Goal: Obtain resource: Download file/media

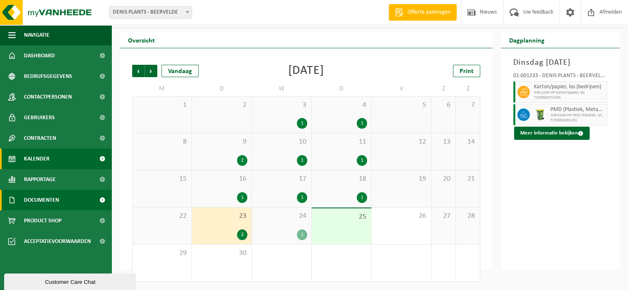
click at [43, 196] on span "Documenten" at bounding box center [41, 200] width 35 height 21
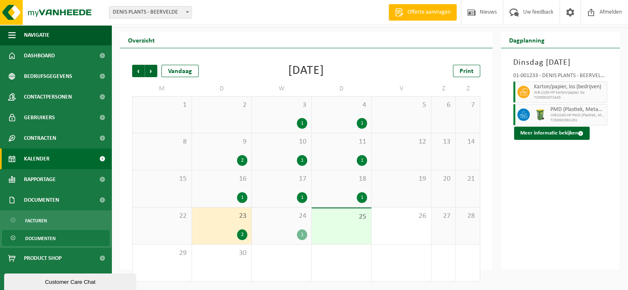
click at [51, 237] on span "Documenten" at bounding box center [40, 239] width 31 height 16
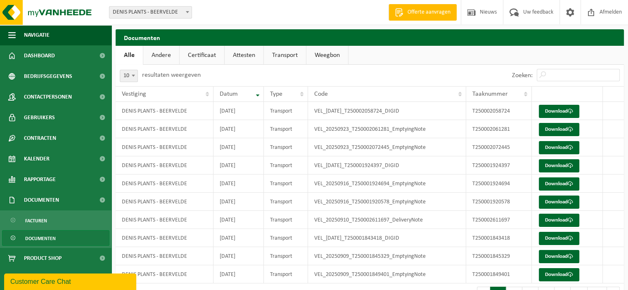
click at [162, 54] on link "Andere" at bounding box center [161, 55] width 36 height 19
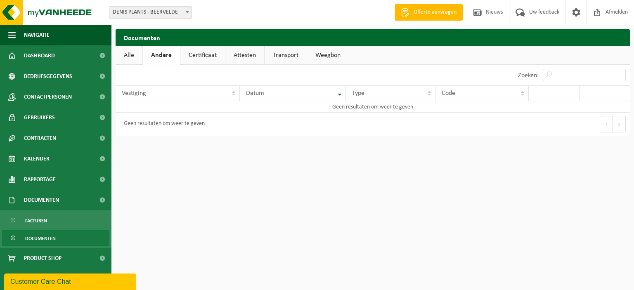
click at [126, 56] on link "Alle" at bounding box center [129, 55] width 27 height 19
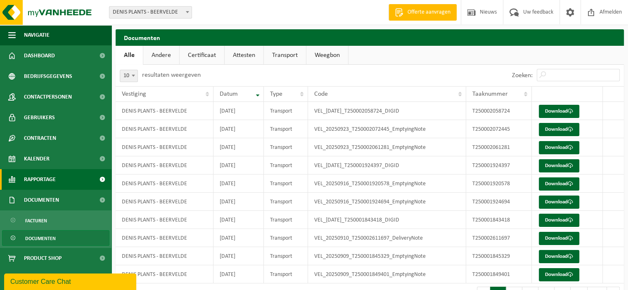
click at [48, 181] on span "Rapportage" at bounding box center [40, 179] width 32 height 21
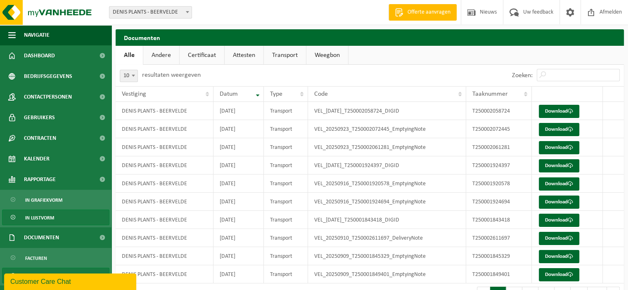
click at [37, 216] on span "In lijstvorm" at bounding box center [39, 218] width 29 height 16
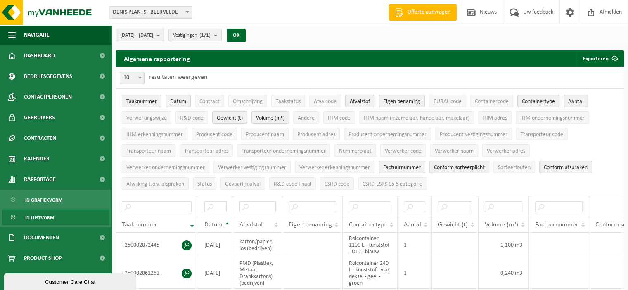
click at [365, 100] on span "Afvalstof" at bounding box center [360, 102] width 20 height 6
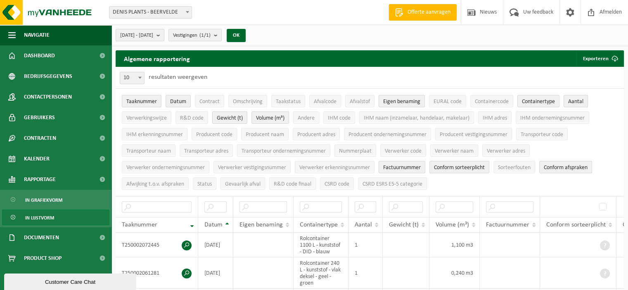
click at [164, 34] on button "2025-04-01 - 2025-09-25" at bounding box center [140, 35] width 49 height 12
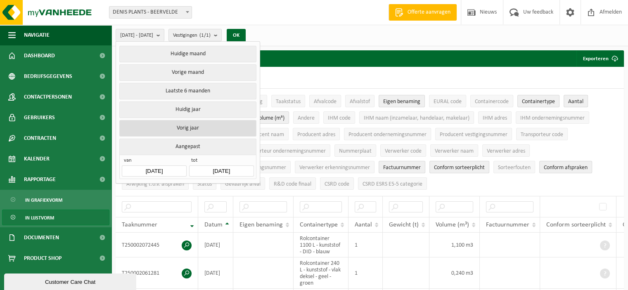
click at [206, 128] on button "Vorig jaar" at bounding box center [187, 128] width 137 height 17
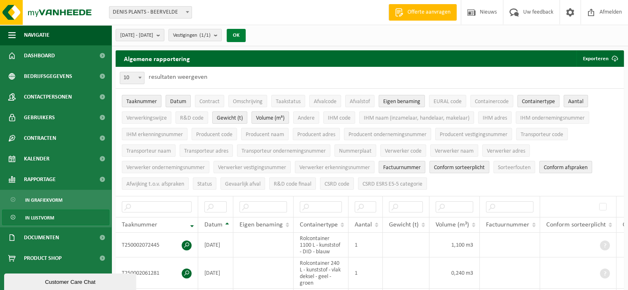
click at [246, 33] on button "OK" at bounding box center [236, 35] width 19 height 13
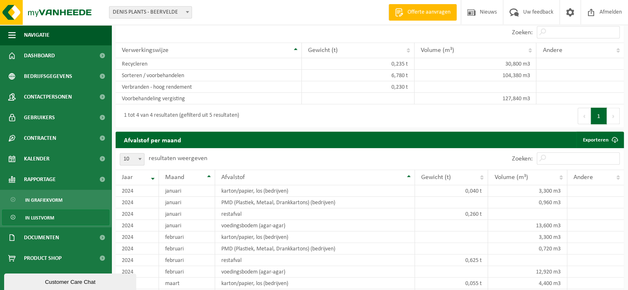
scroll to position [557, 0]
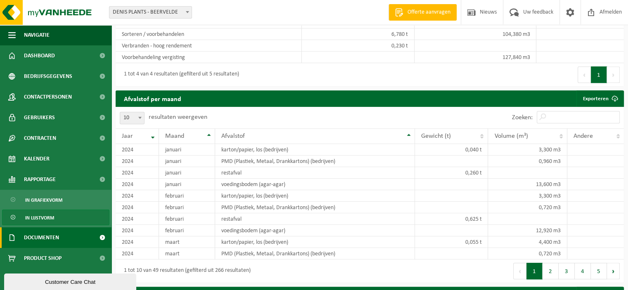
click at [46, 232] on span "Documenten" at bounding box center [41, 237] width 35 height 21
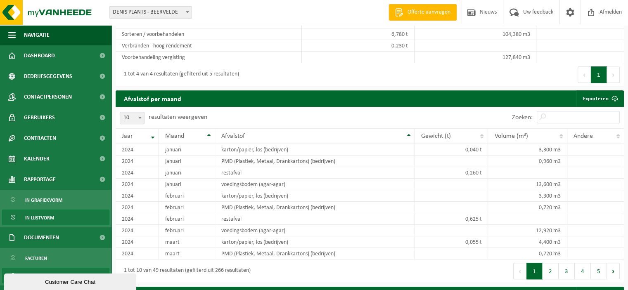
scroll to position [36, 0]
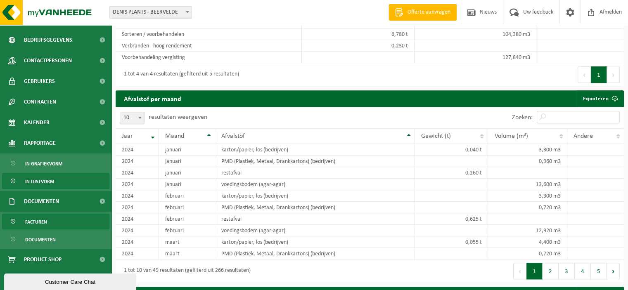
click at [46, 221] on span "Facturen" at bounding box center [36, 222] width 22 height 16
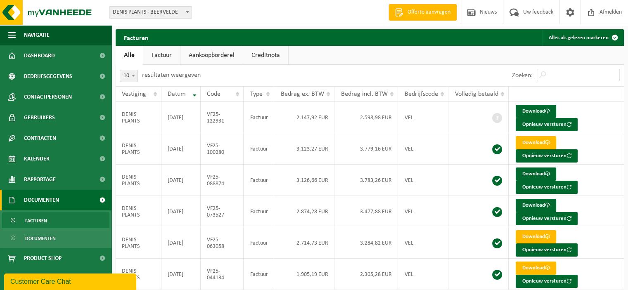
click at [158, 60] on link "Factuur" at bounding box center [161, 55] width 37 height 19
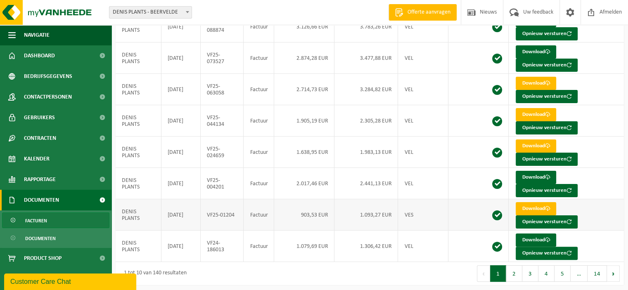
scroll to position [112, 0]
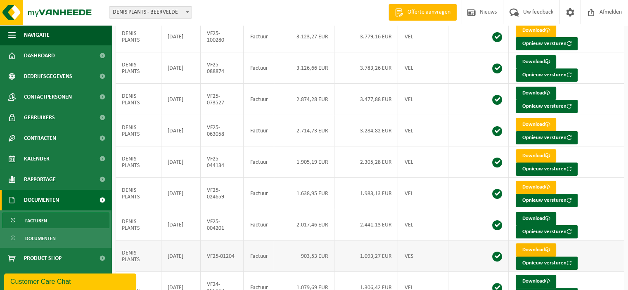
click at [536, 246] on link "Download" at bounding box center [535, 249] width 40 height 13
